Goal: Task Accomplishment & Management: Manage account settings

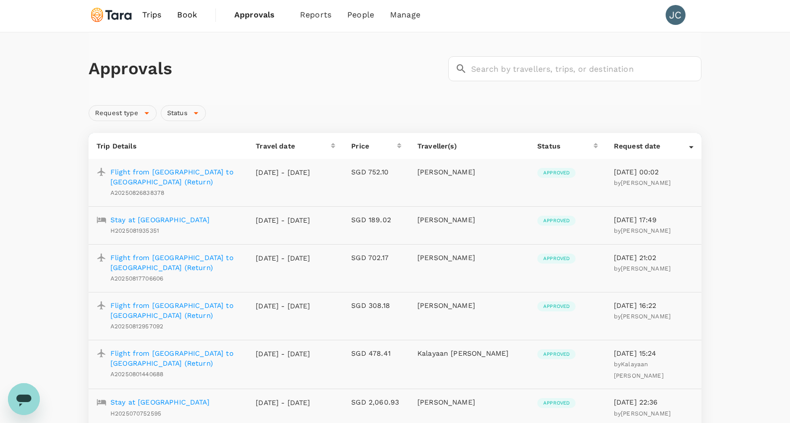
click at [227, 11] on link "Approvals 0" at bounding box center [259, 15] width 66 height 34
click at [252, 18] on span "Approvals" at bounding box center [259, 15] width 50 height 12
click at [254, 15] on span "Approvals" at bounding box center [259, 15] width 50 height 12
click at [117, 18] on img at bounding box center [112, 15] width 46 height 22
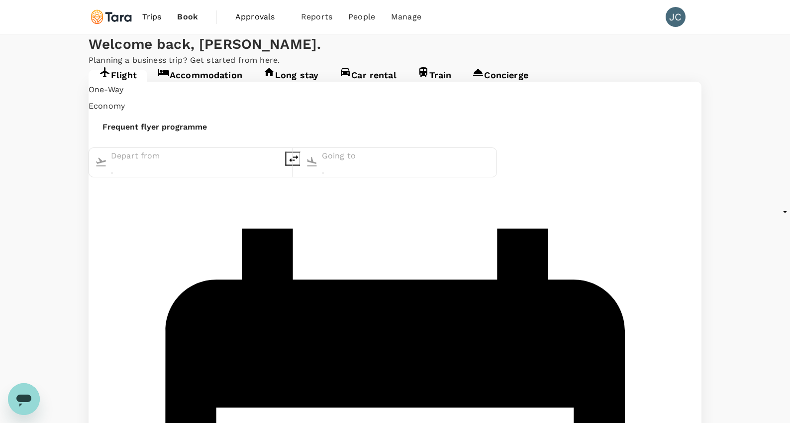
click at [252, 21] on span "Approvals" at bounding box center [260, 17] width 50 height 12
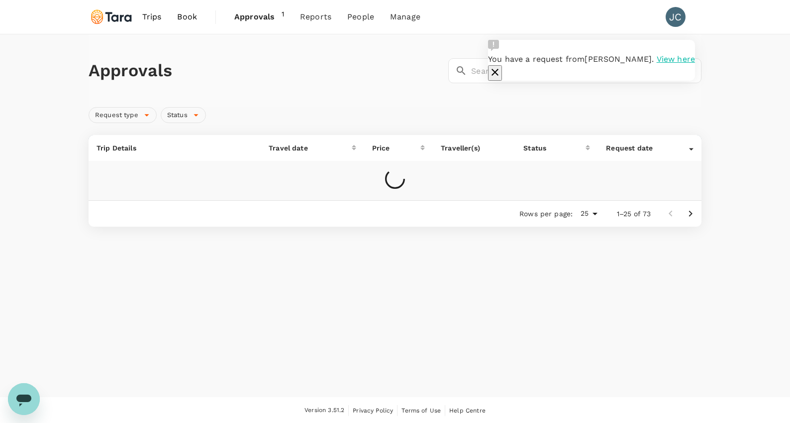
click at [657, 64] on span "View here" at bounding box center [676, 58] width 38 height 9
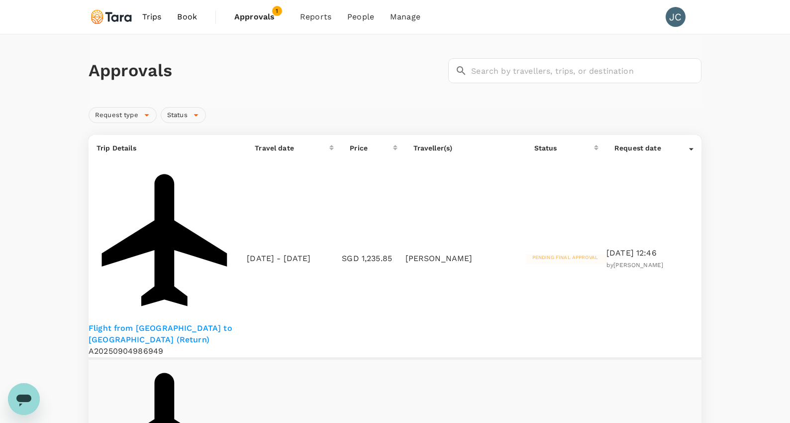
click at [194, 322] on p "Flight from [GEOGRAPHIC_DATA] to [GEOGRAPHIC_DATA] (Return)" at bounding box center [168, 333] width 158 height 23
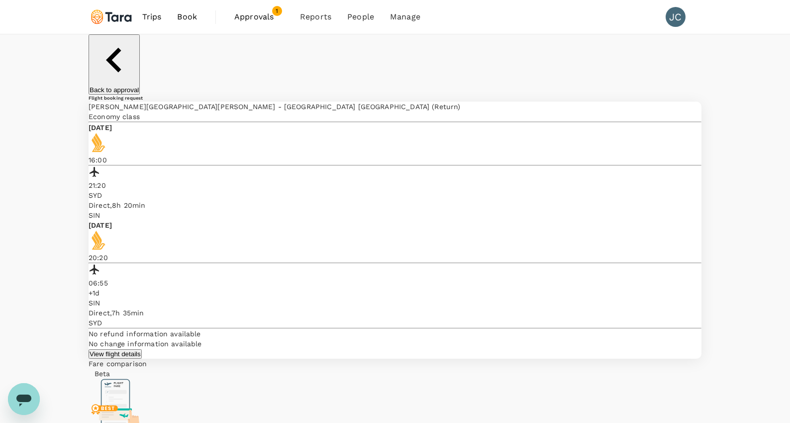
drag, startPoint x: 667, startPoint y: 276, endPoint x: 756, endPoint y: 270, distance: 88.8
